Goal: Information Seeking & Learning: Learn about a topic

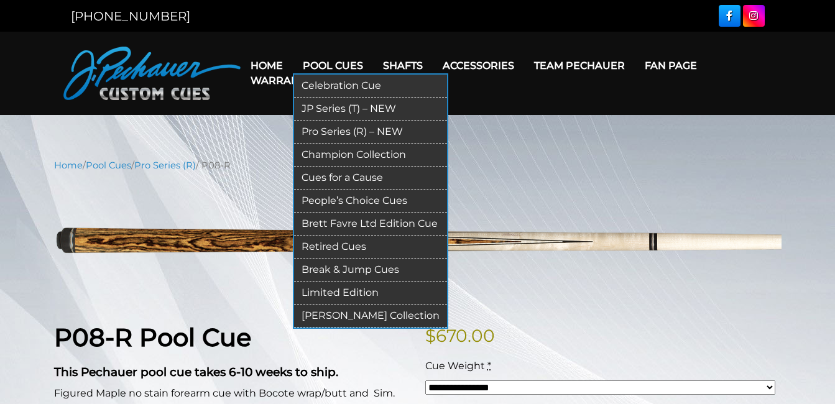
click at [341, 128] on link "Pro Series (R) – NEW" at bounding box center [370, 132] width 153 height 23
click at [335, 247] on link "Retired Cues" at bounding box center [370, 247] width 153 height 23
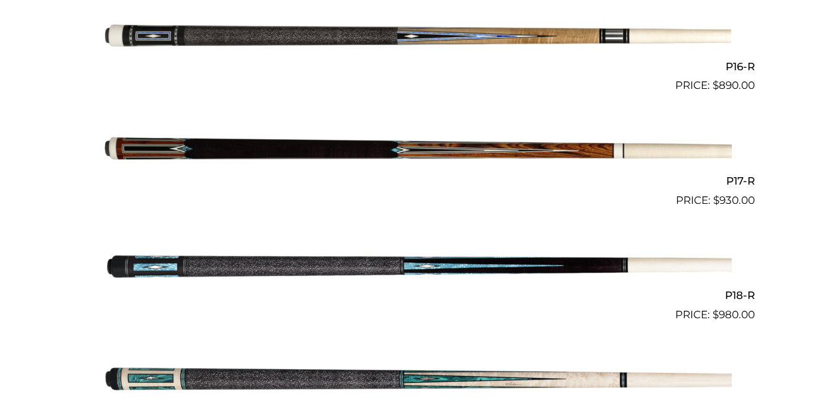
scroll to position [2183, 0]
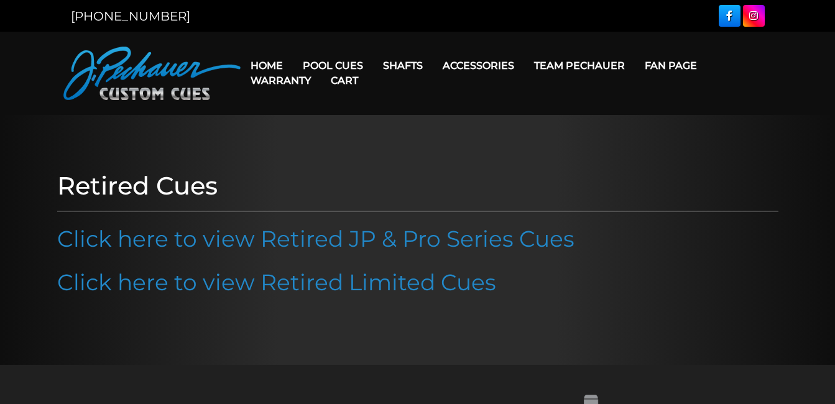
click at [335, 247] on link "Click here to view Retired JP & Pro Series Cues" at bounding box center [316, 238] width 518 height 27
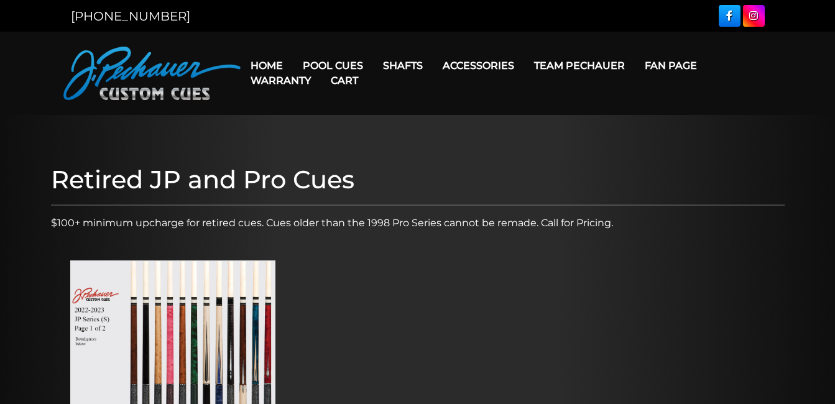
scroll to position [353, 0]
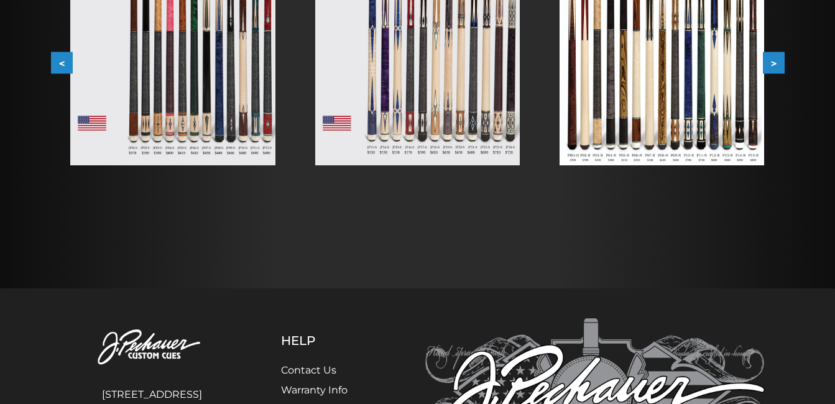
click at [251, 97] on img at bounding box center [172, 36] width 205 height 258
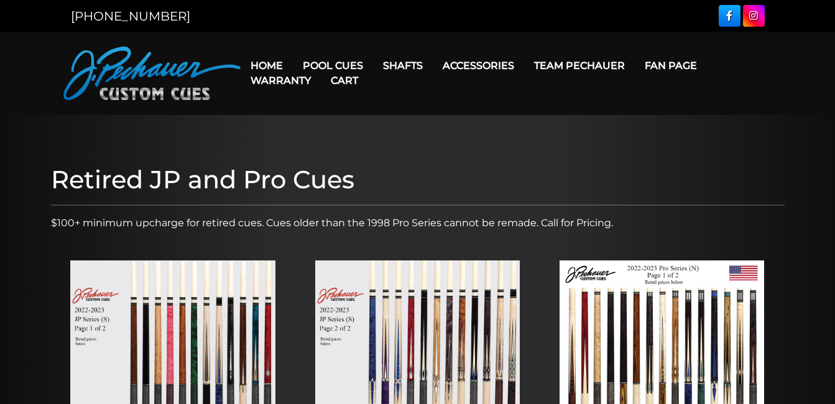
click at [148, 353] on img at bounding box center [172, 390] width 205 height 258
click at [368, 291] on img at bounding box center [417, 390] width 205 height 258
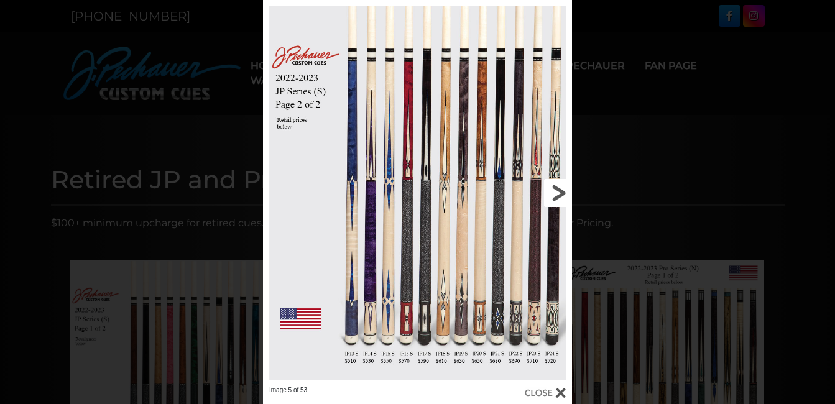
click at [554, 202] on link at bounding box center [502, 193] width 139 height 386
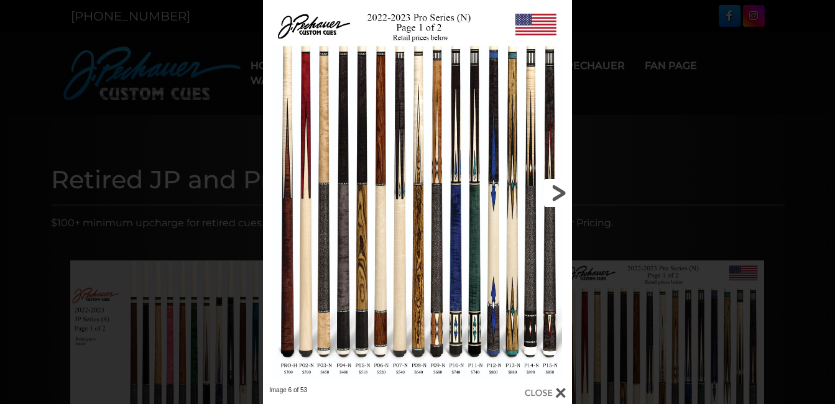
click at [554, 202] on link at bounding box center [502, 193] width 139 height 386
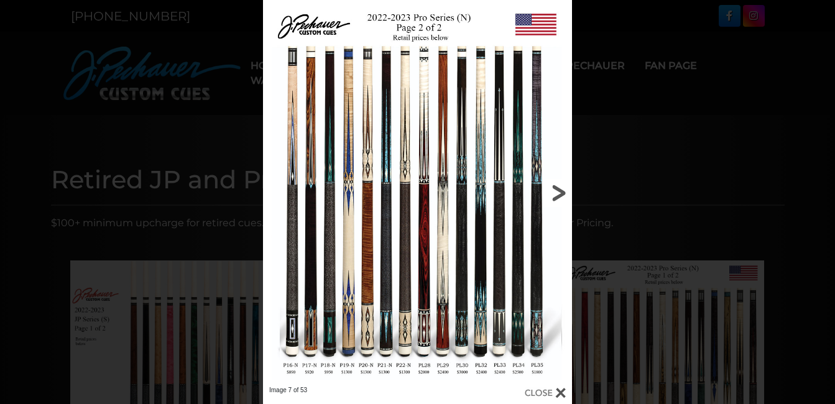
click at [554, 202] on link at bounding box center [502, 193] width 139 height 386
